Goal: Information Seeking & Learning: Learn about a topic

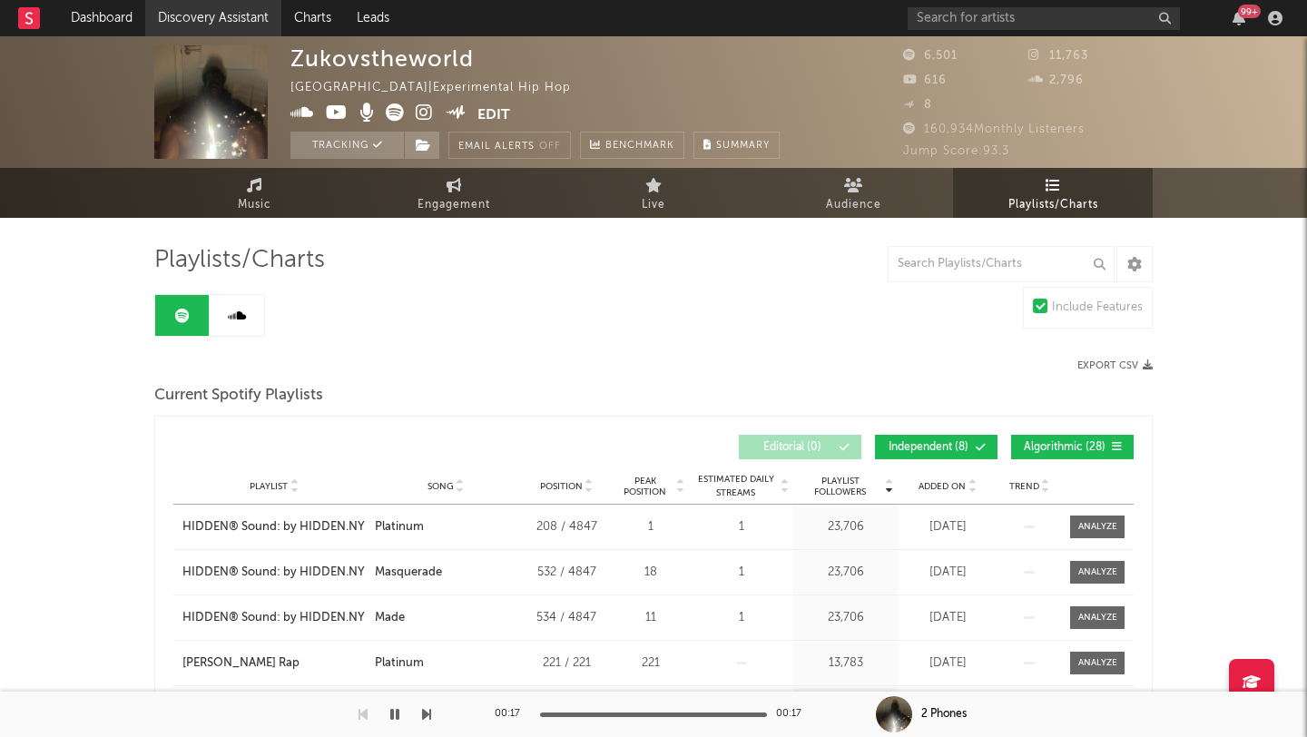
click at [214, 5] on link "Discovery Assistant" at bounding box center [213, 18] width 136 height 36
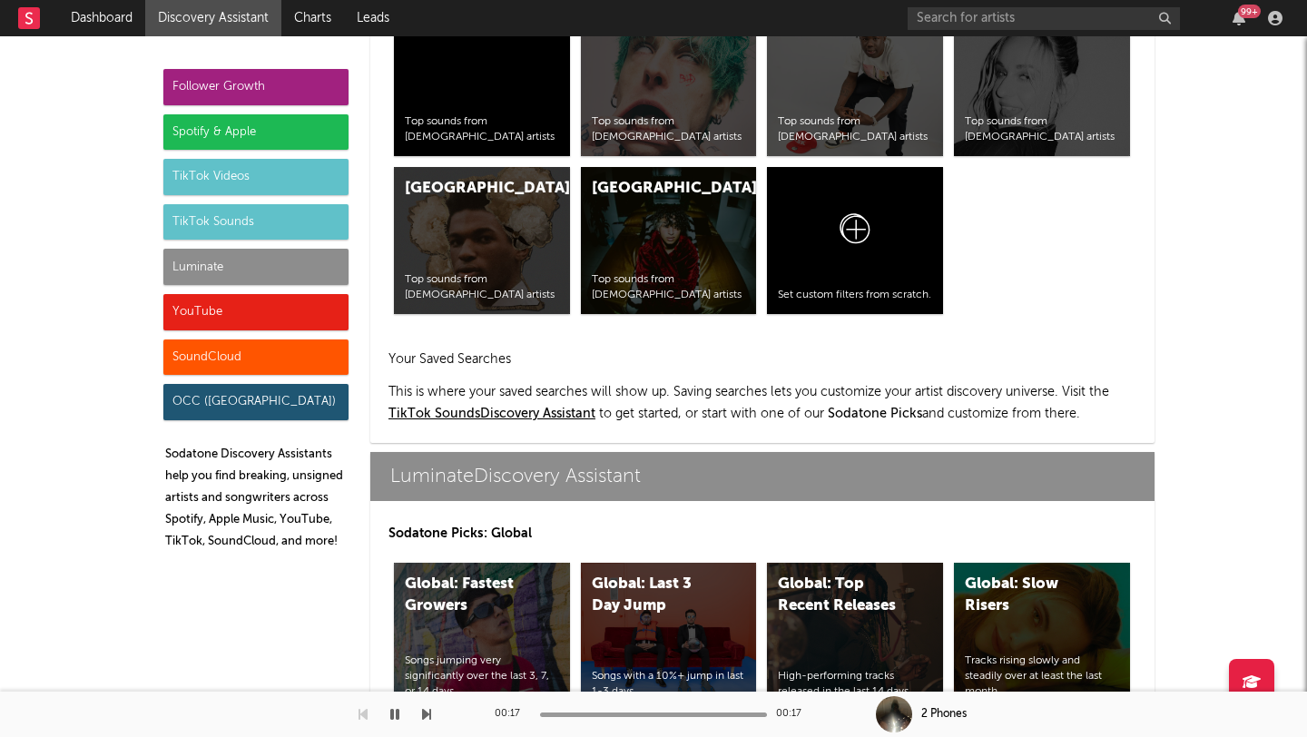
scroll to position [7976, 0]
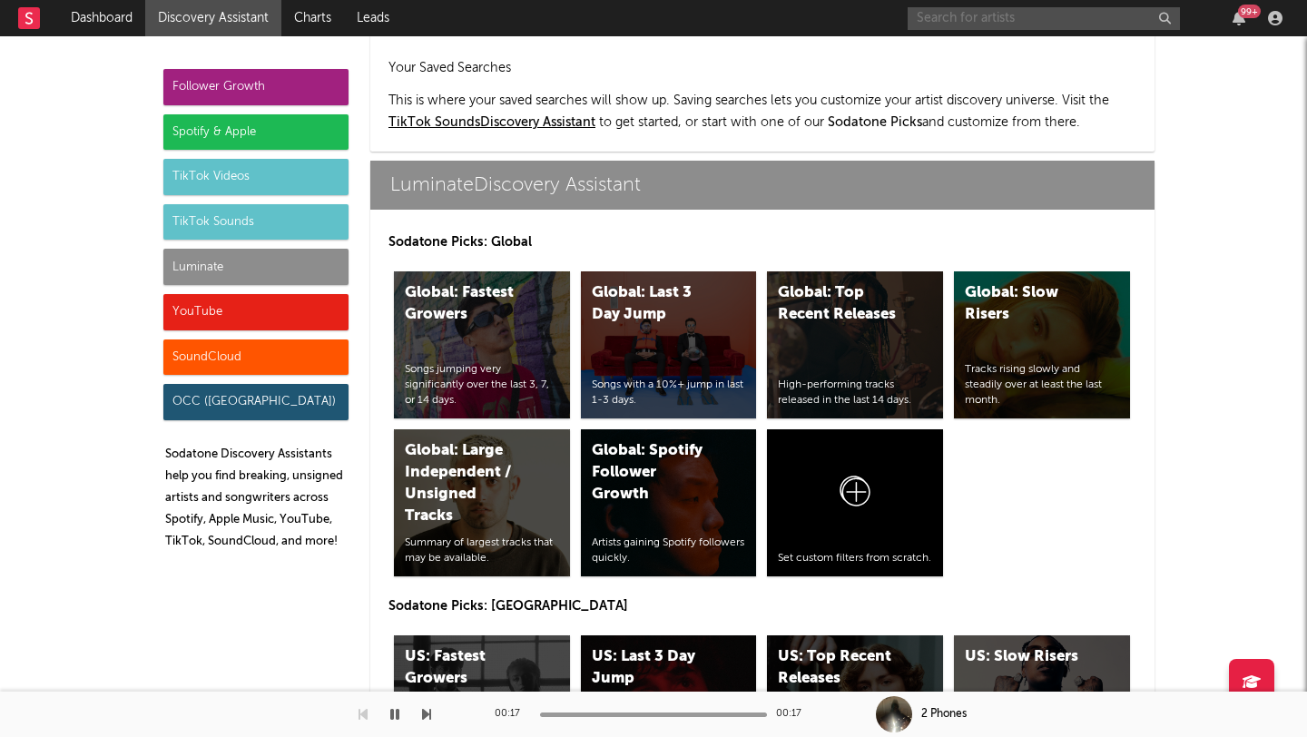
click at [987, 23] on input "text" at bounding box center [1044, 18] width 272 height 23
type input "little grandad"
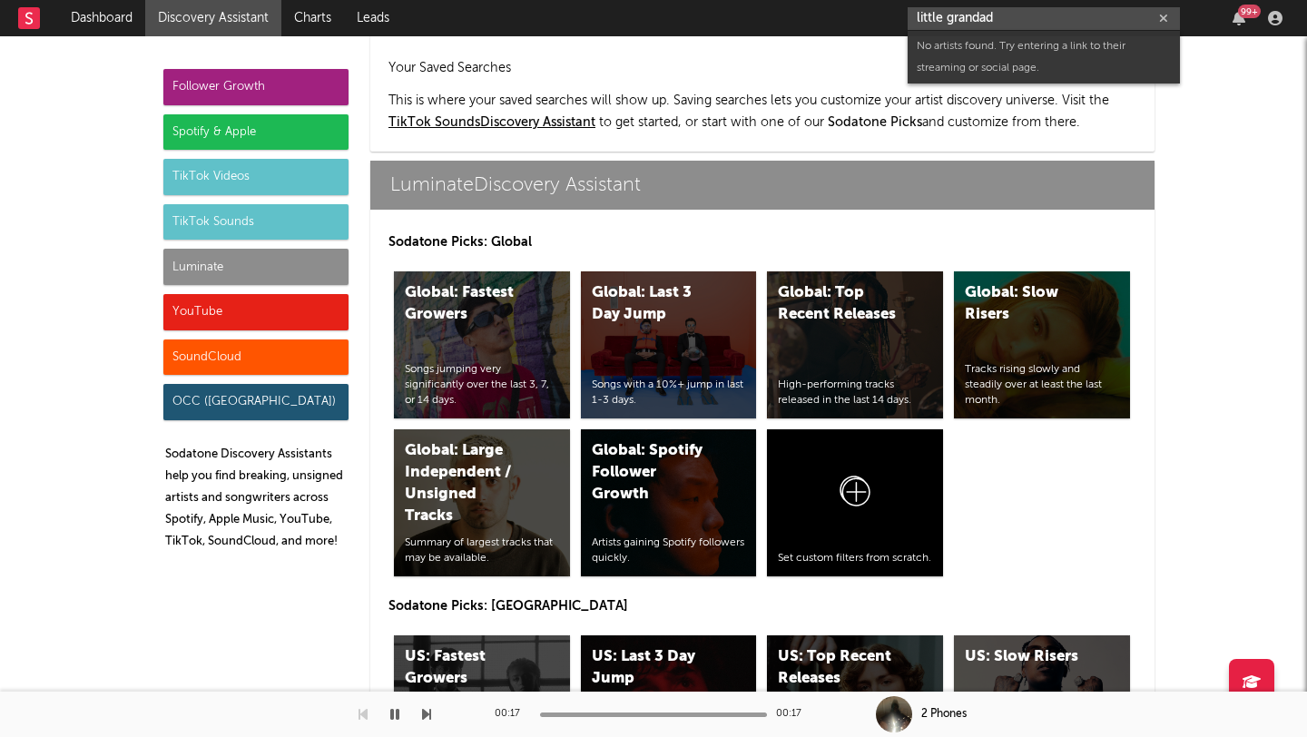
click at [995, 21] on input "little grandad" at bounding box center [1044, 18] width 272 height 23
click at [939, 19] on input "little grandad" at bounding box center [1044, 18] width 272 height 23
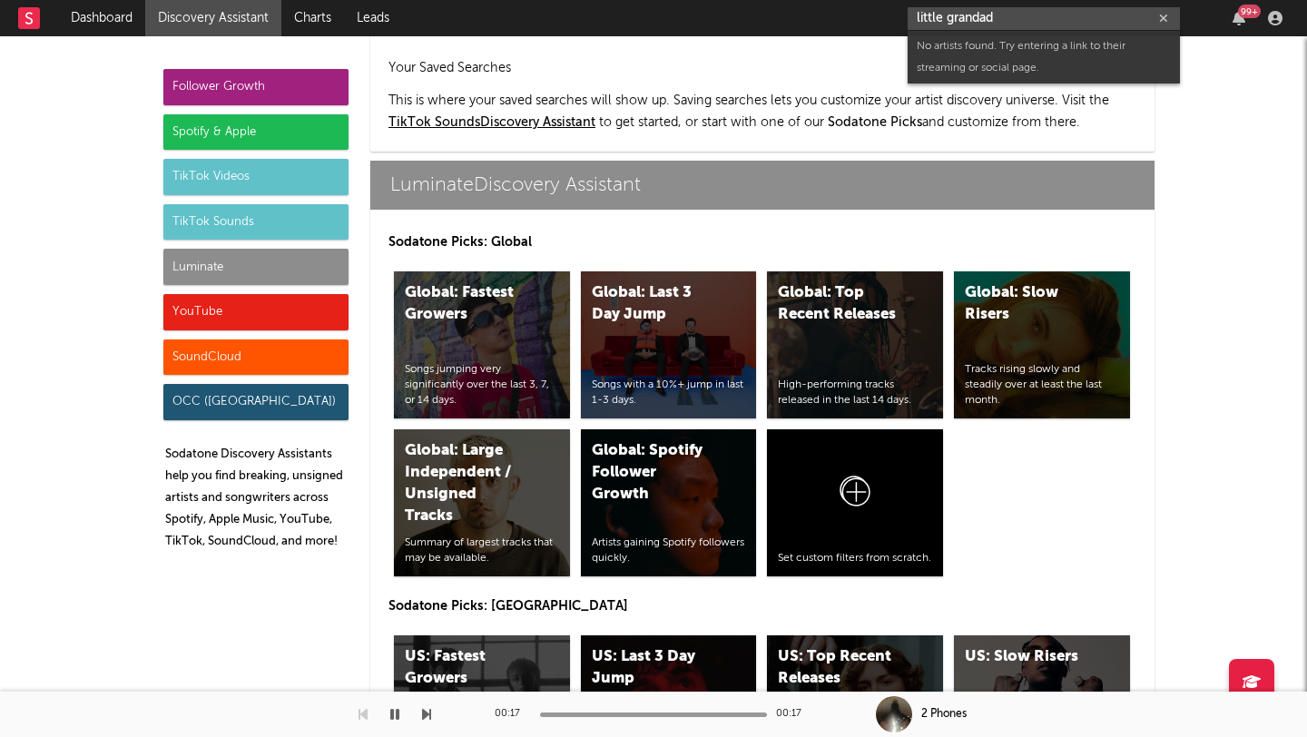
click at [980, 21] on input "little grandad" at bounding box center [1044, 18] width 272 height 23
